Goal: Transaction & Acquisition: Subscribe to service/newsletter

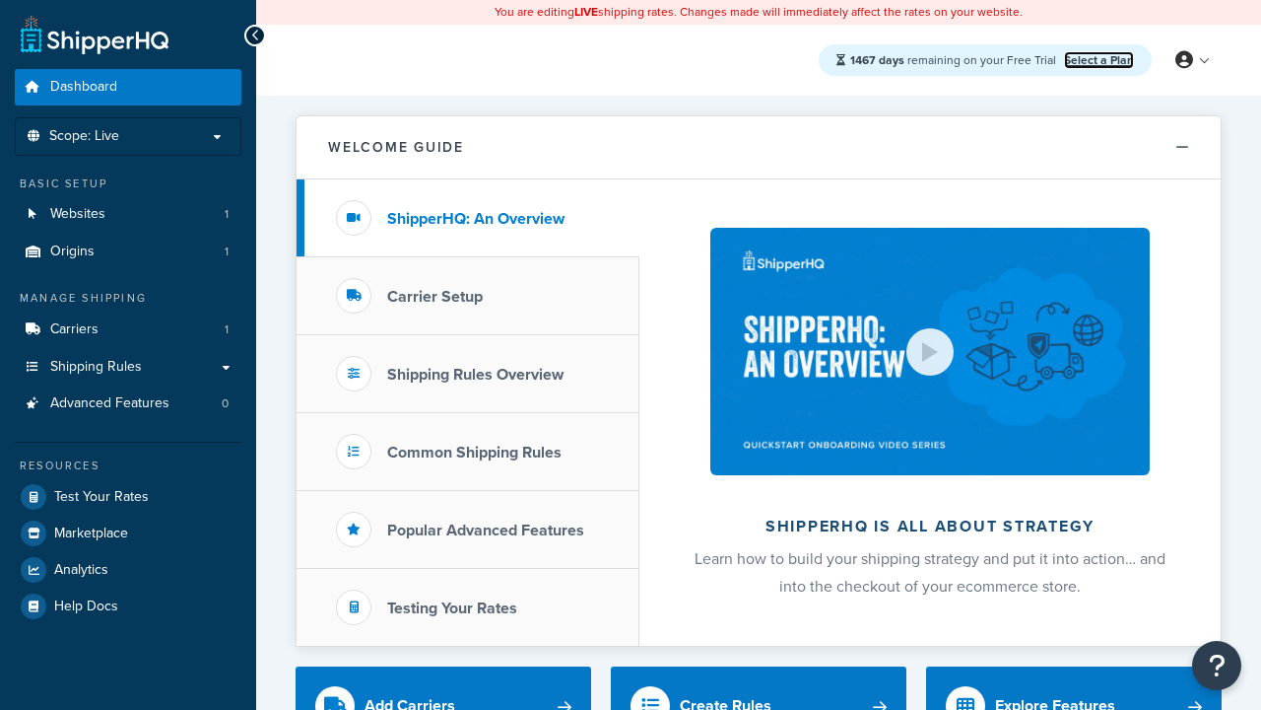
click at [1099, 59] on link "Select a Plan" at bounding box center [1099, 60] width 70 height 18
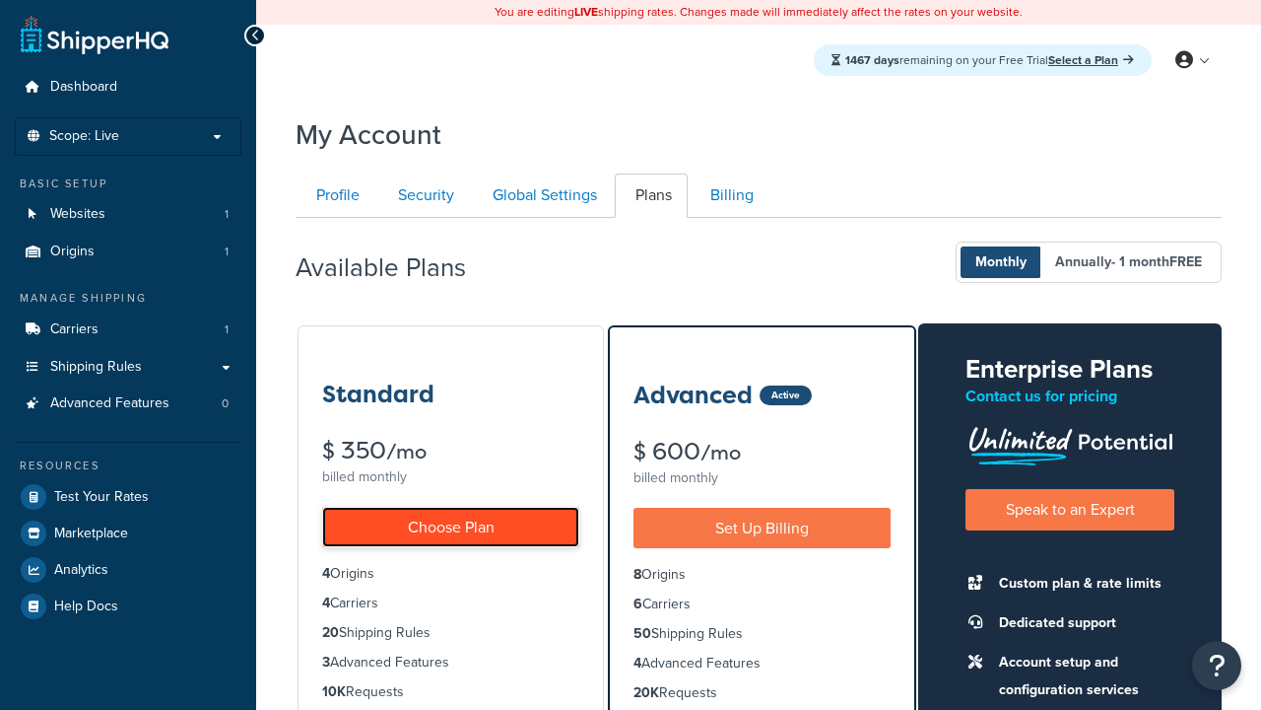
click at [450, 526] on link "Choose Plan" at bounding box center [450, 527] width 257 height 40
